Goal: Information Seeking & Learning: Learn about a topic

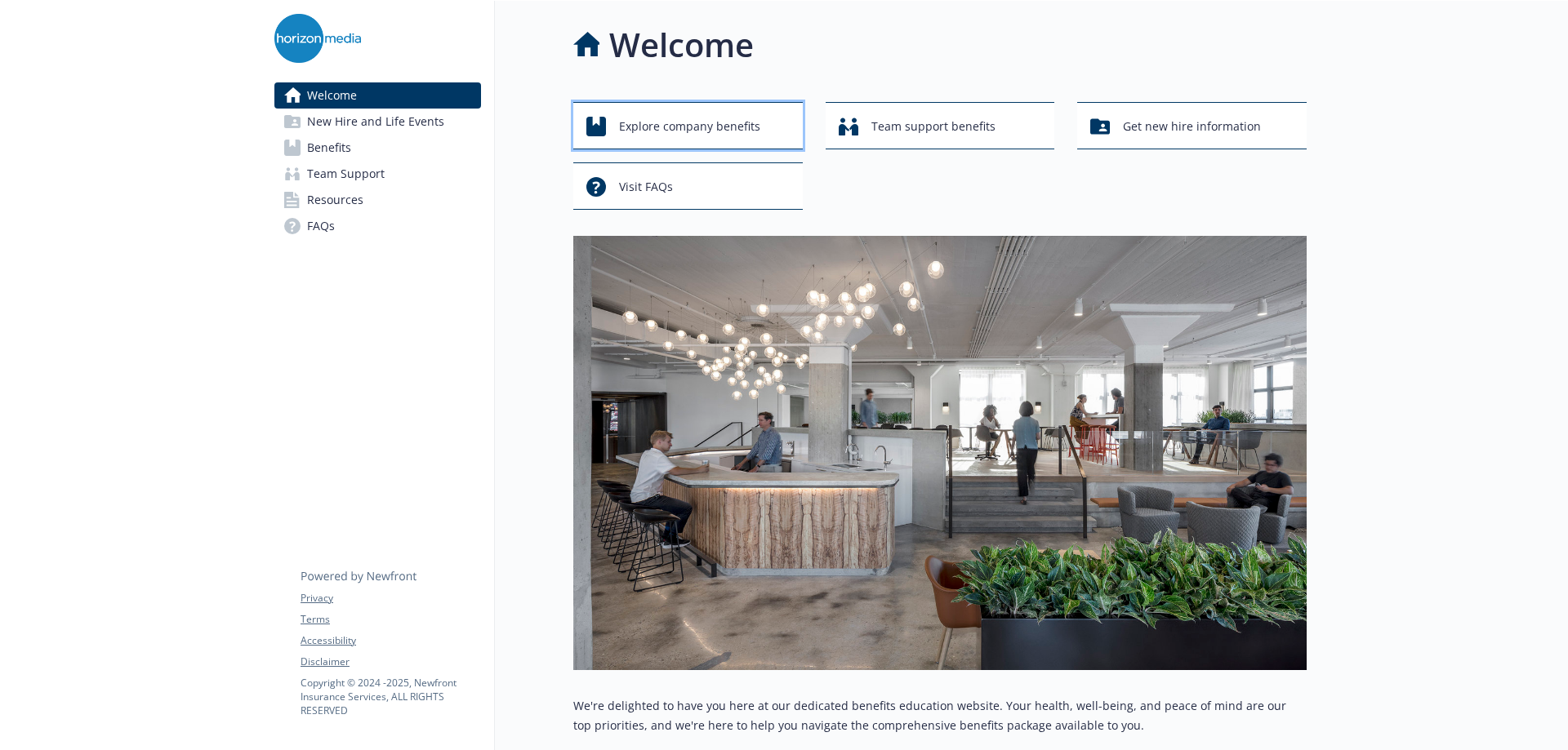
click at [658, 131] on span "Explore company benefits" at bounding box center [689, 127] width 141 height 31
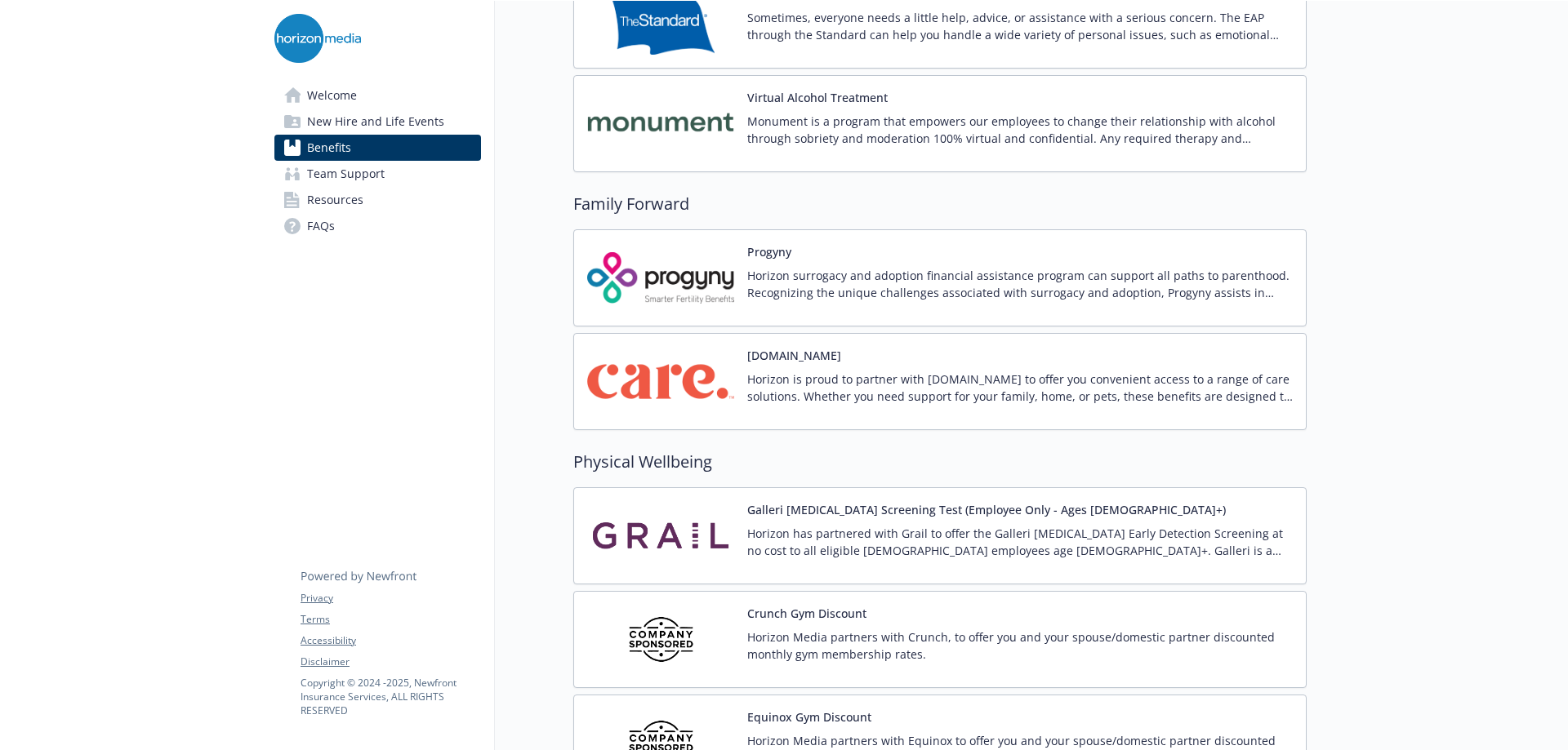
scroll to position [3266, 0]
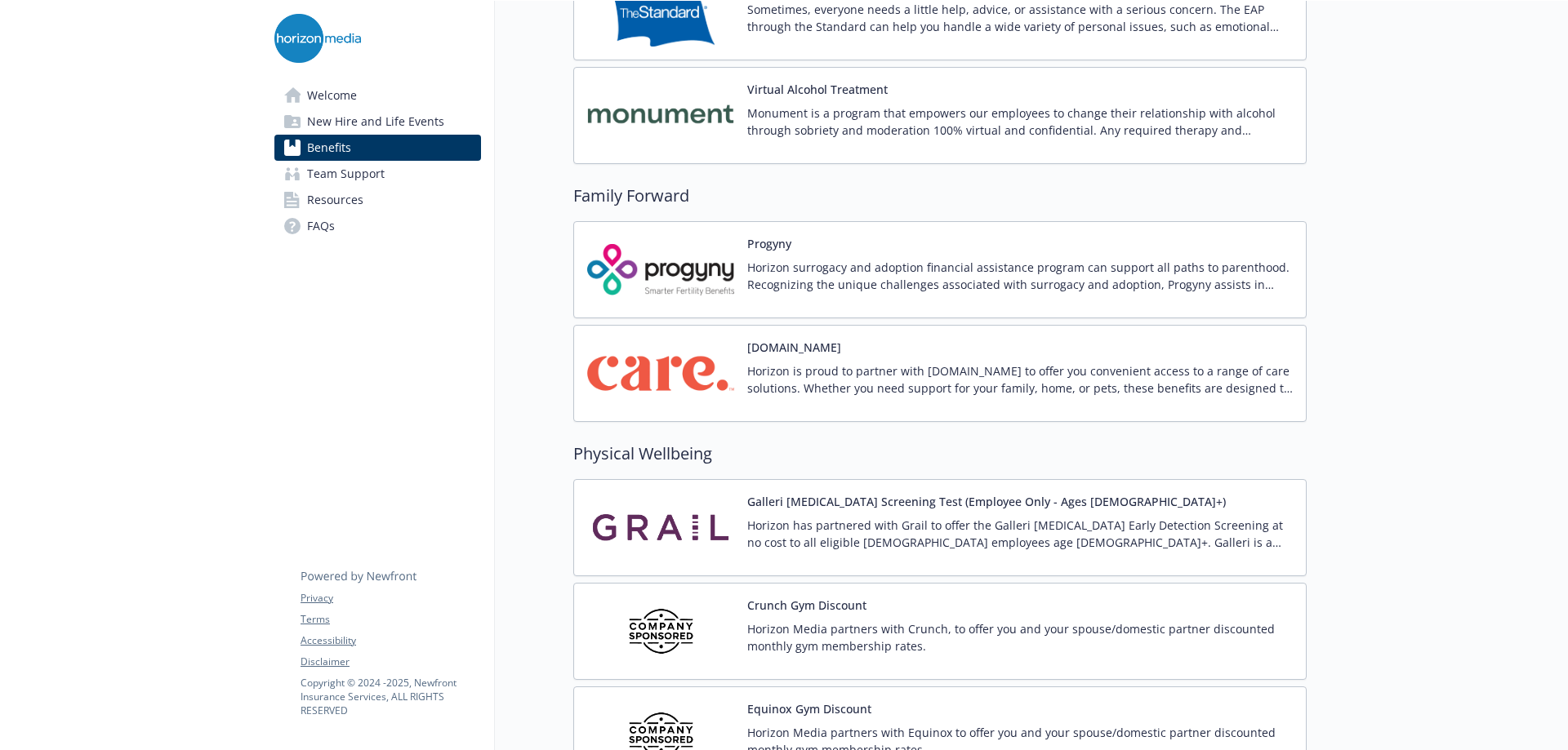
click at [667, 372] on img at bounding box center [661, 374] width 147 height 69
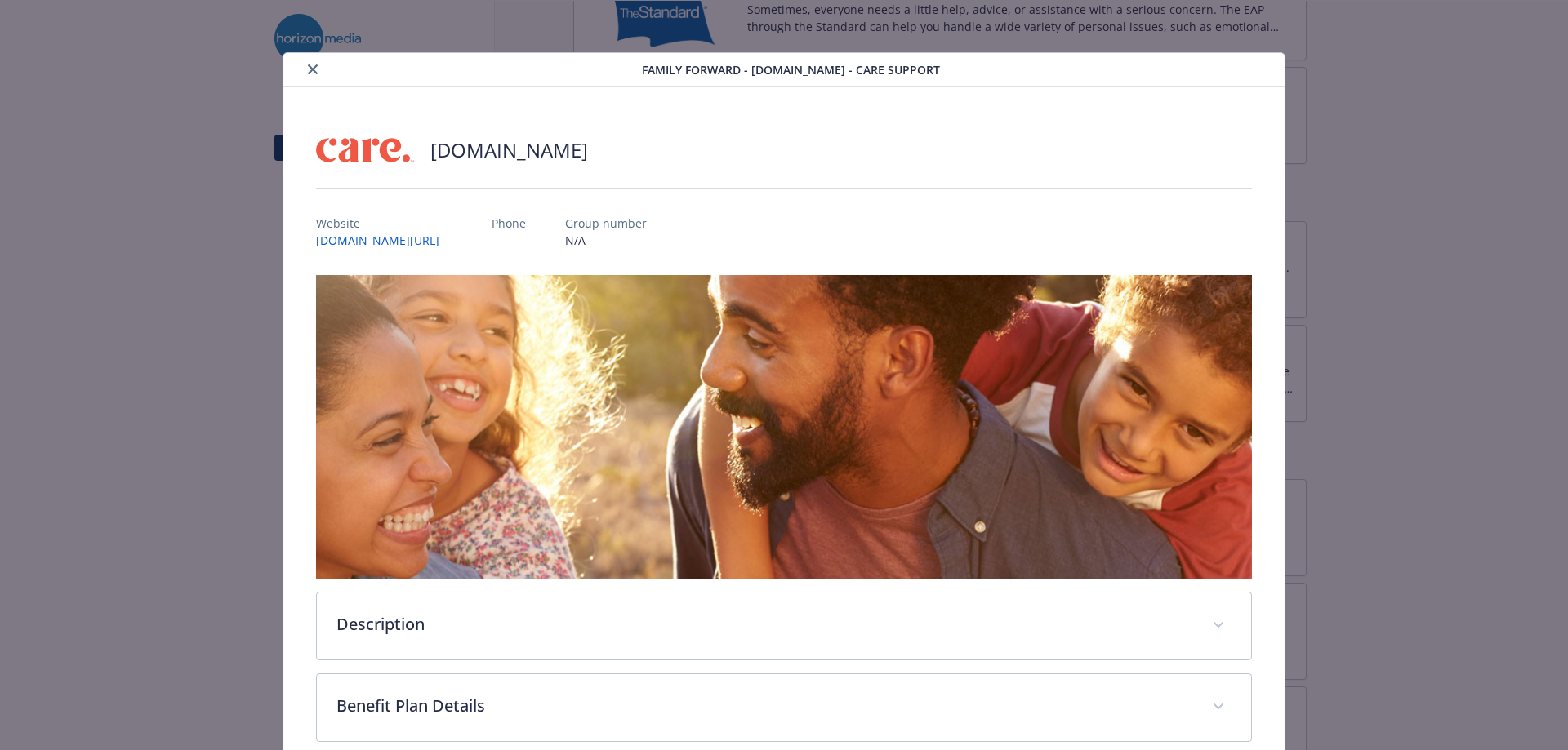
scroll to position [49, 0]
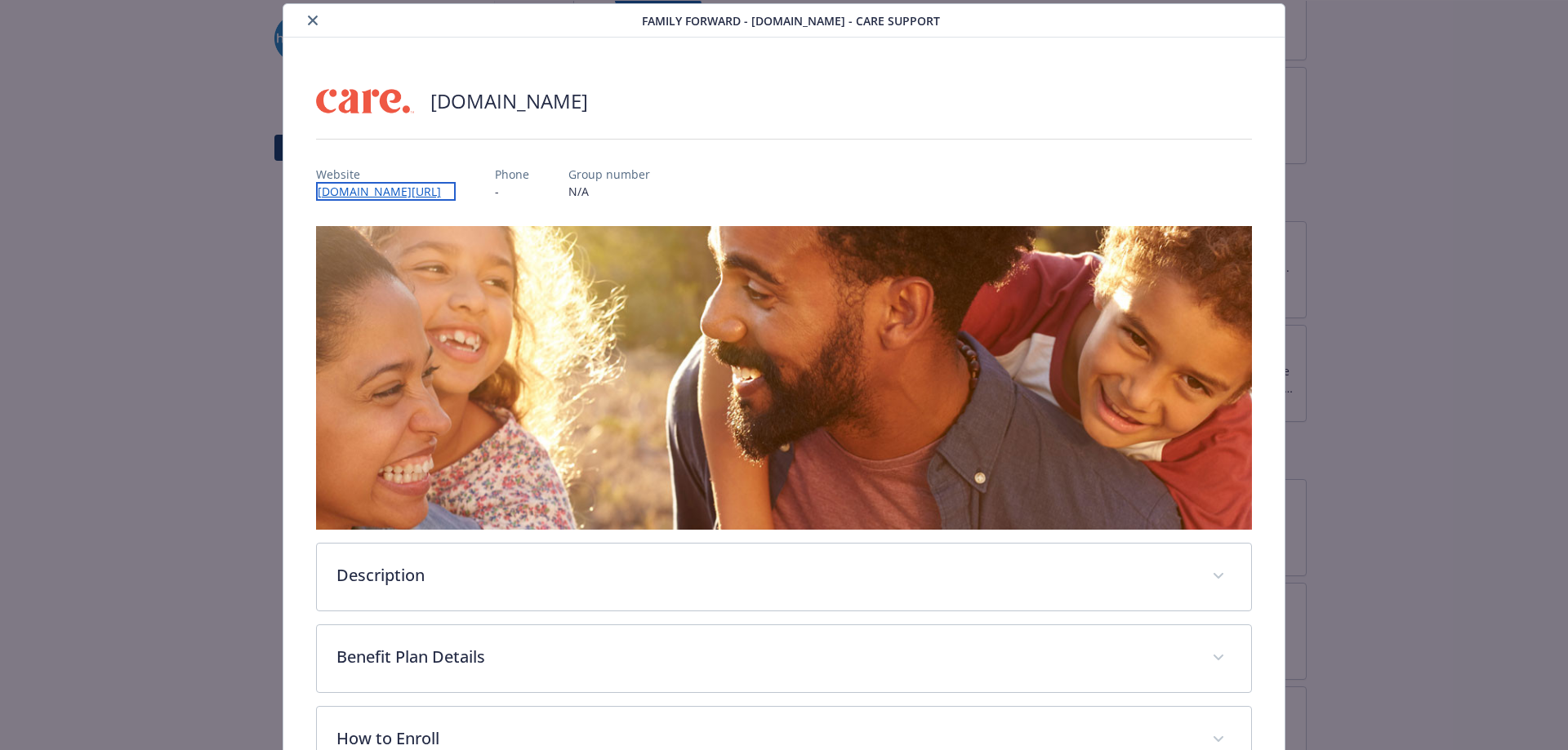
click at [424, 193] on link "[DOMAIN_NAME][URL]" at bounding box center [385, 191] width 140 height 19
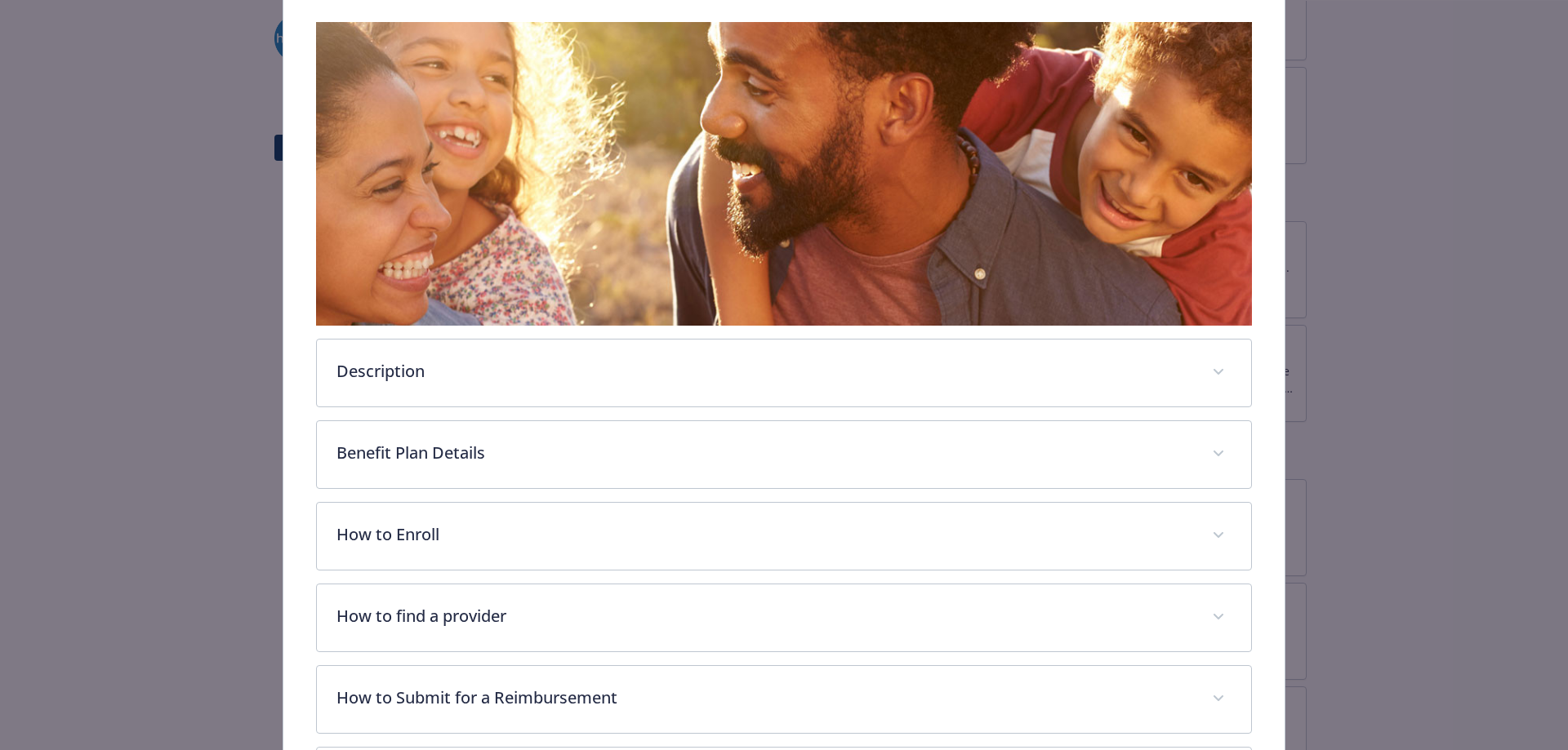
scroll to position [408, 0]
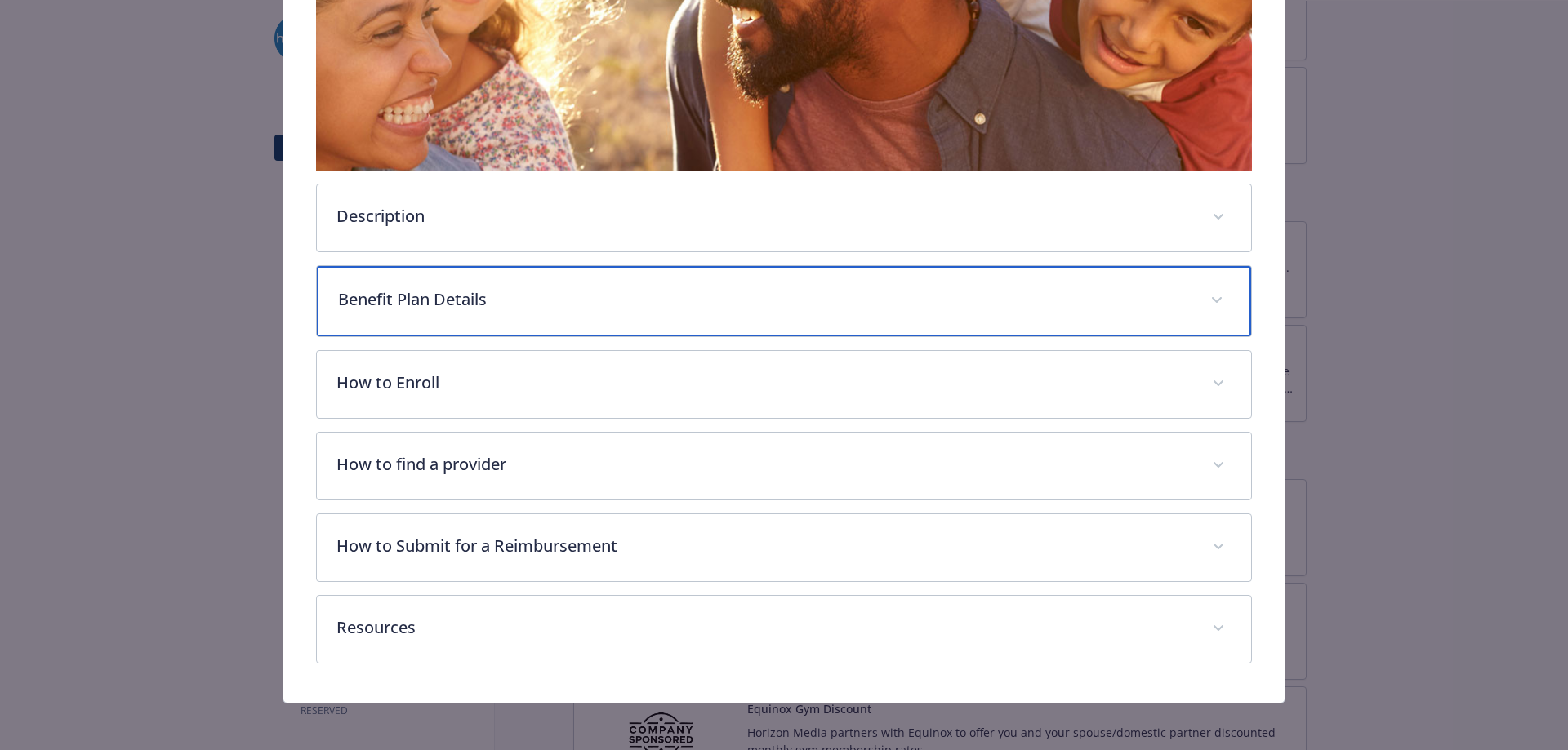
click at [485, 306] on p "Benefit Plan Details" at bounding box center [765, 300] width 853 height 25
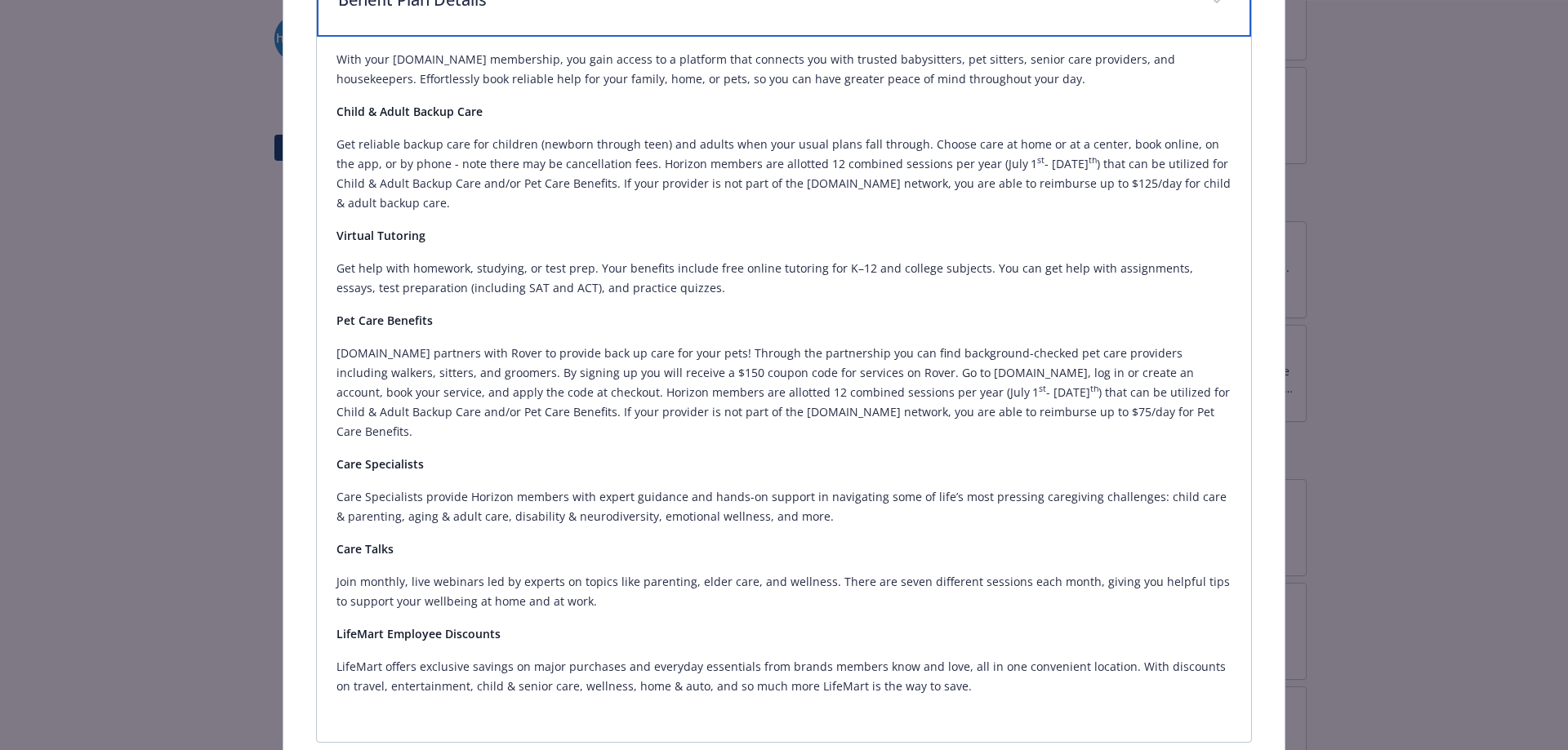
scroll to position [735, 0]
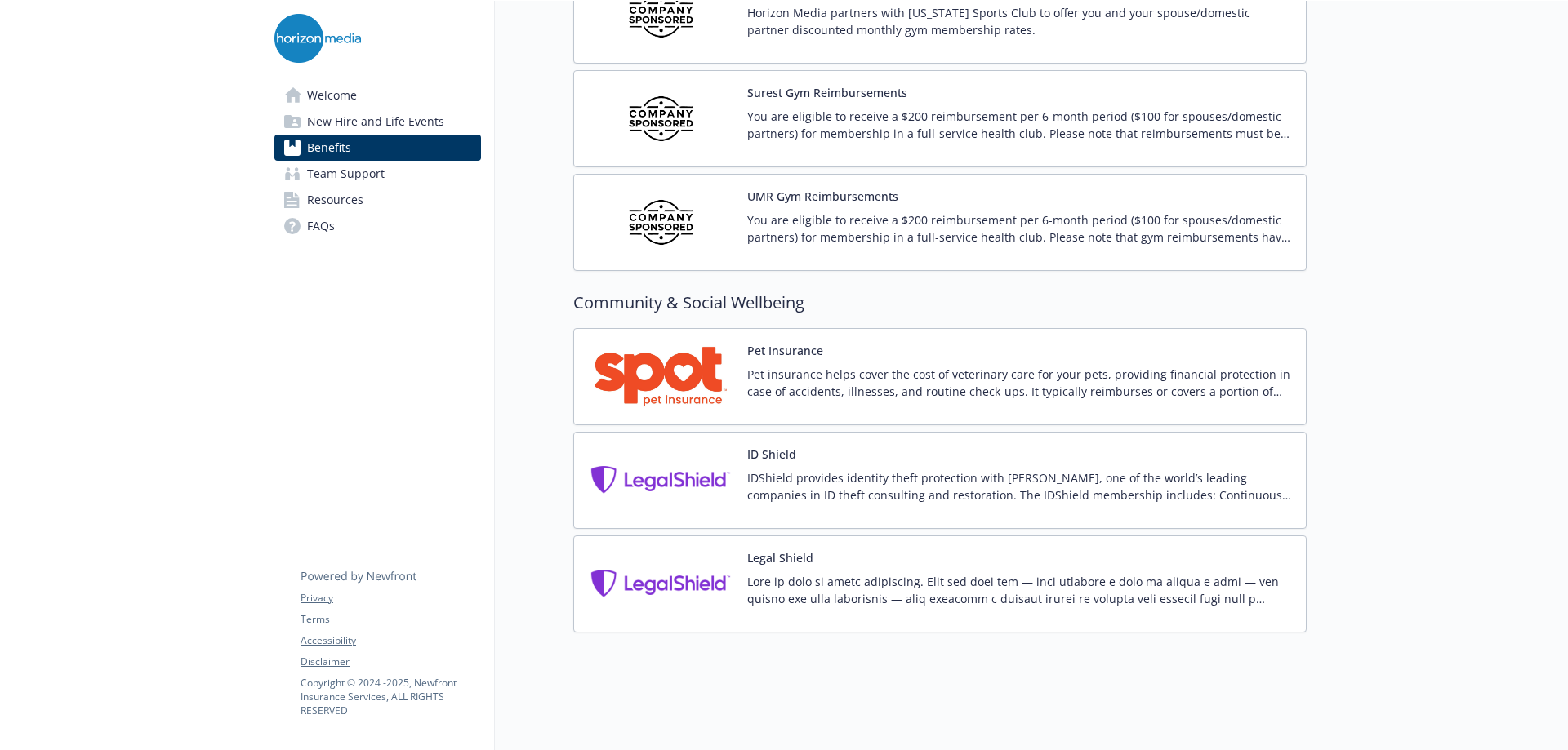
scroll to position [4102, 0]
click at [832, 380] on p "Pet insurance helps cover the cost of veterinary care for your pets, providing …" at bounding box center [1021, 382] width 546 height 34
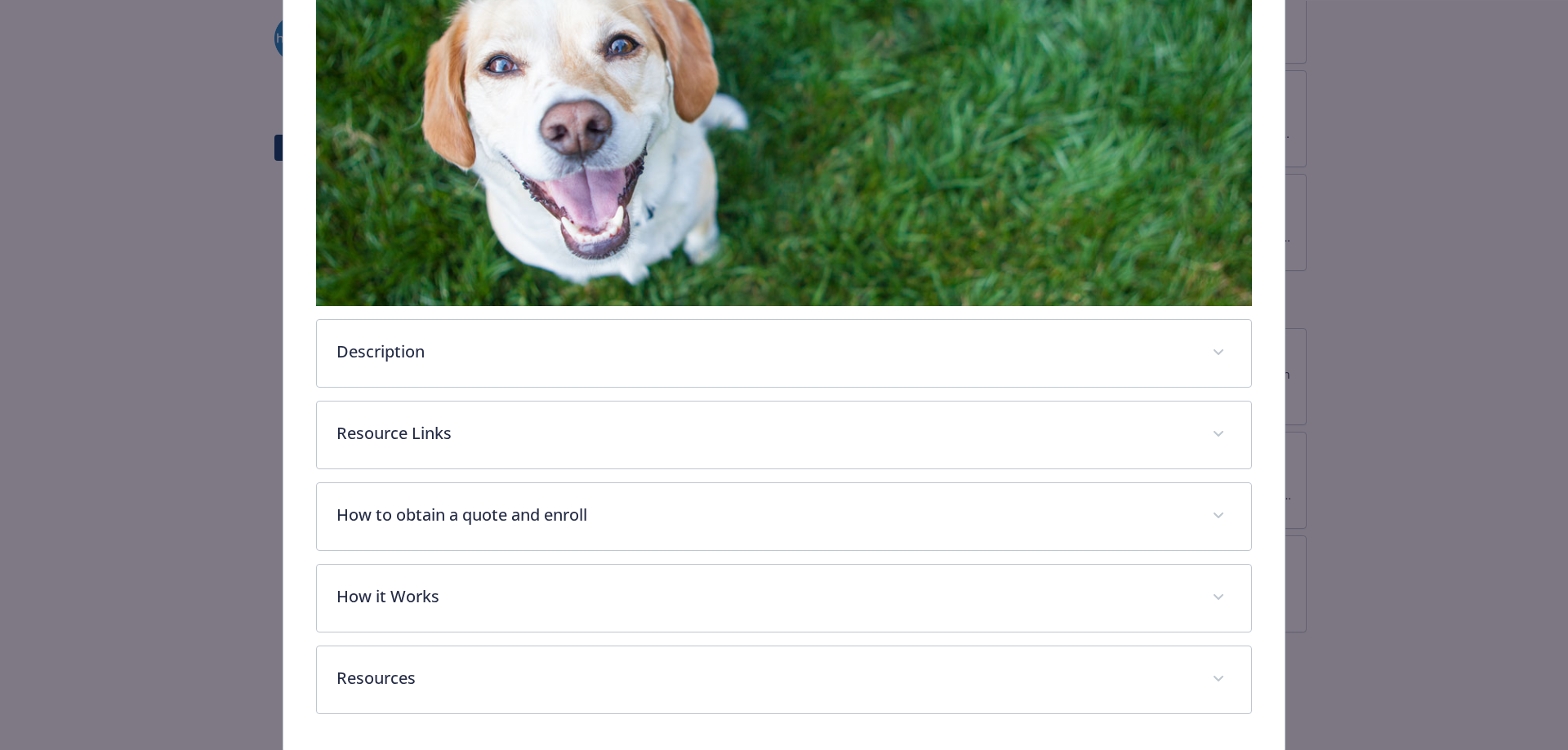
scroll to position [331, 0]
